Goal: Information Seeking & Learning: Learn about a topic

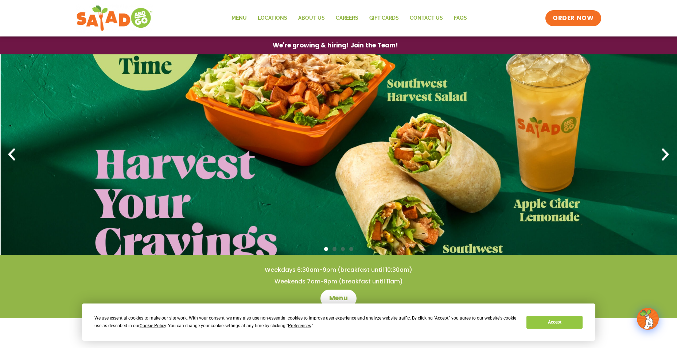
click at [667, 154] on icon "Next slide" at bounding box center [665, 155] width 16 height 16
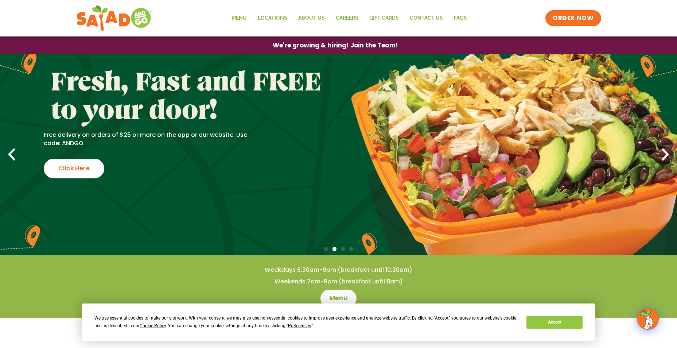
click at [667, 154] on icon "Next slide" at bounding box center [665, 155] width 16 height 16
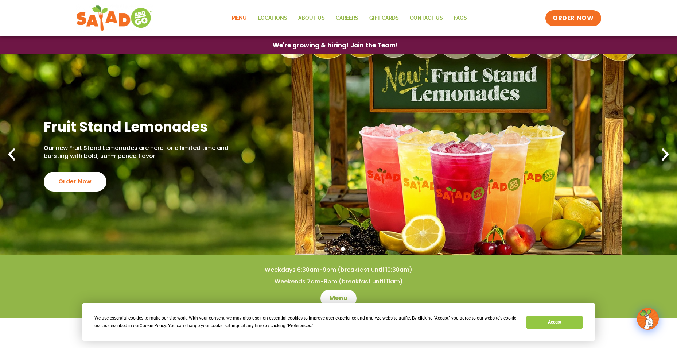
click at [241, 16] on link "Menu" at bounding box center [239, 18] width 26 height 17
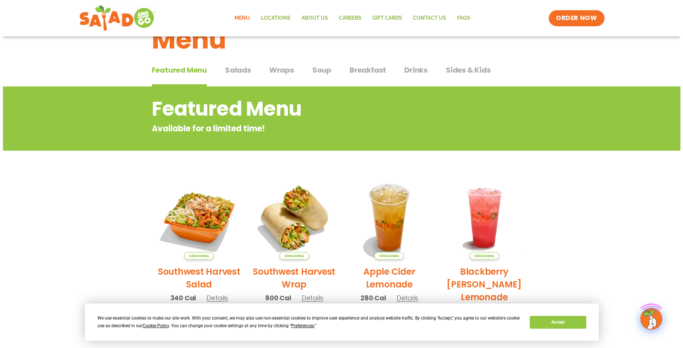
scroll to position [73, 0]
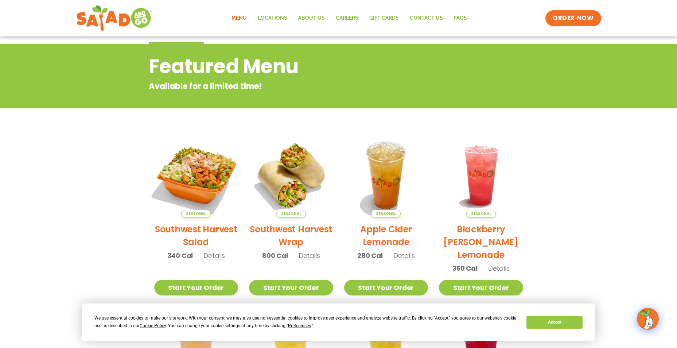
click at [189, 187] on img at bounding box center [196, 175] width 99 height 99
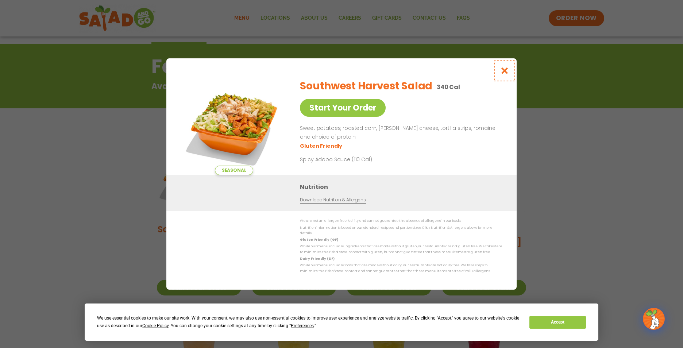
click at [500, 72] on icon "Close modal" at bounding box center [504, 71] width 9 height 8
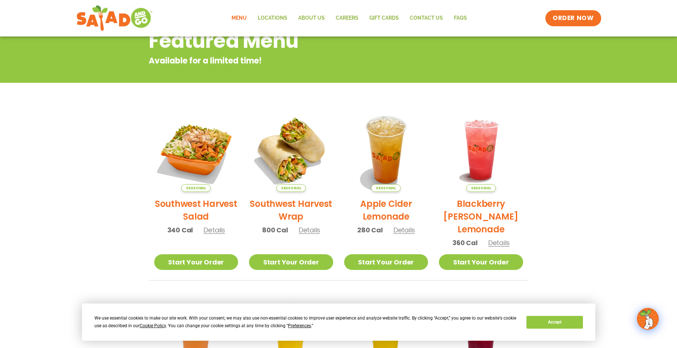
scroll to position [117, 0]
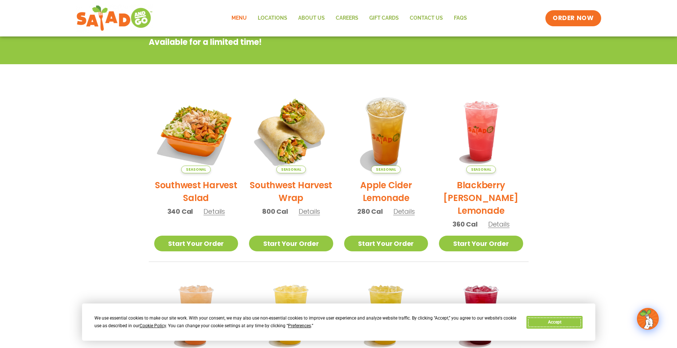
click at [564, 320] on button "Accept" at bounding box center [555, 322] width 56 height 13
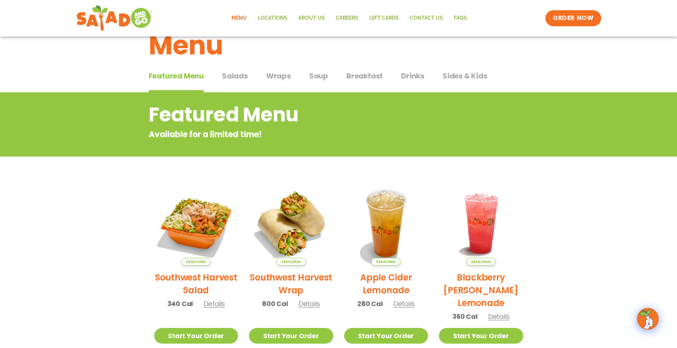
scroll to position [0, 0]
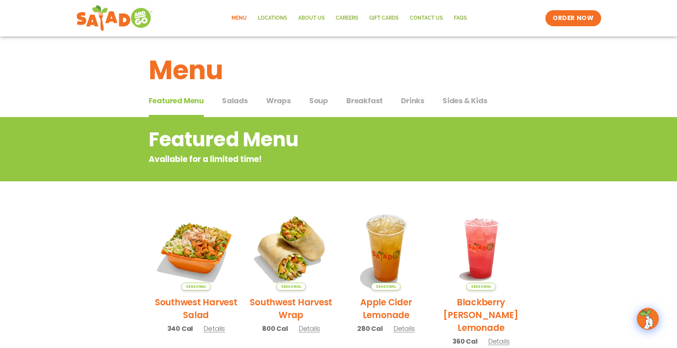
click at [239, 95] on span "Salads" at bounding box center [235, 100] width 26 height 11
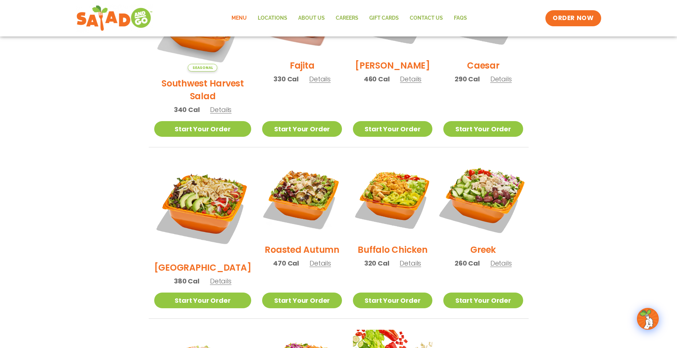
scroll to position [292, 0]
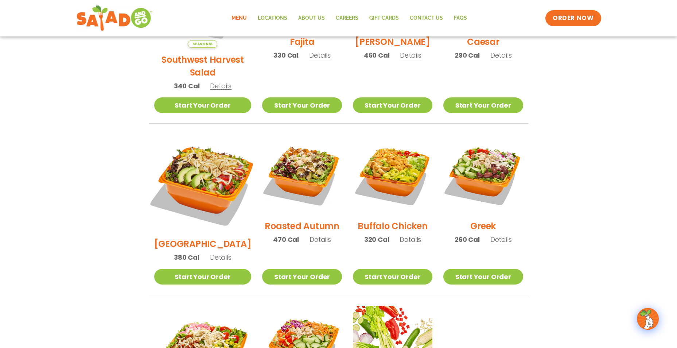
click at [202, 160] on img at bounding box center [203, 183] width 114 height 114
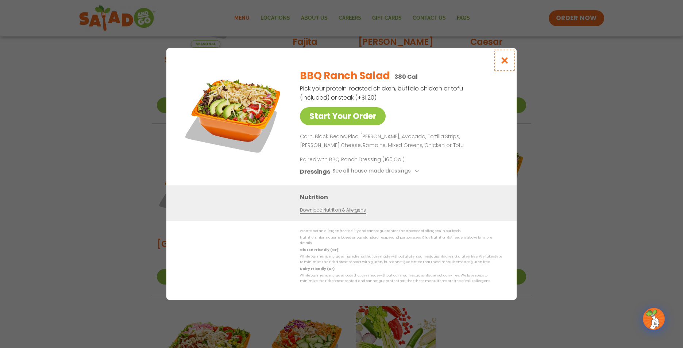
click at [506, 63] on icon "Close modal" at bounding box center [504, 61] width 9 height 8
